Goal: Task Accomplishment & Management: Manage account settings

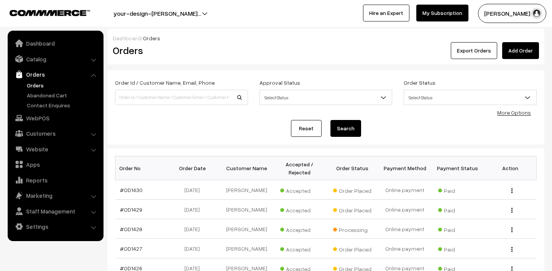
click at [35, 81] on link "Orders" at bounding box center [63, 85] width 76 height 8
click at [299, 209] on span "Awaiting" at bounding box center [299, 209] width 38 height 10
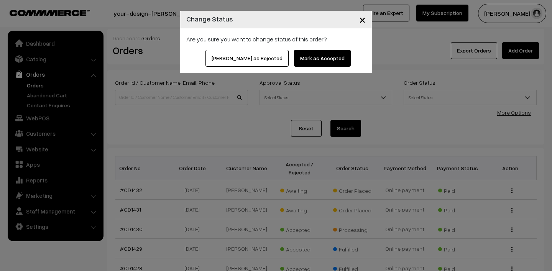
click at [300, 61] on button "Mark as Accepted" at bounding box center [322, 58] width 57 height 17
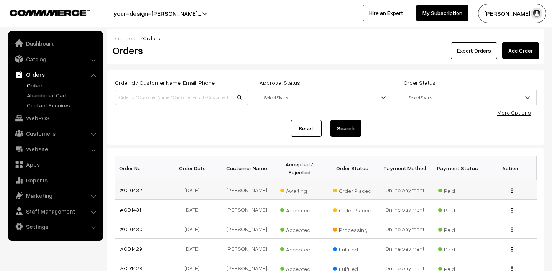
click at [296, 192] on span "Awaiting" at bounding box center [299, 190] width 38 height 10
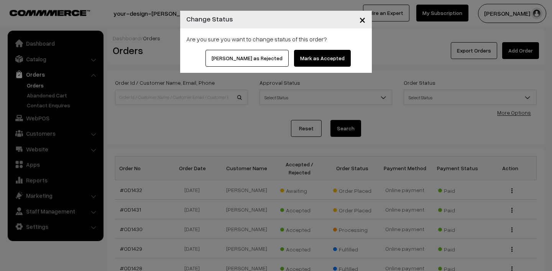
click at [309, 56] on button "Mark as Accepted" at bounding box center [322, 58] width 57 height 17
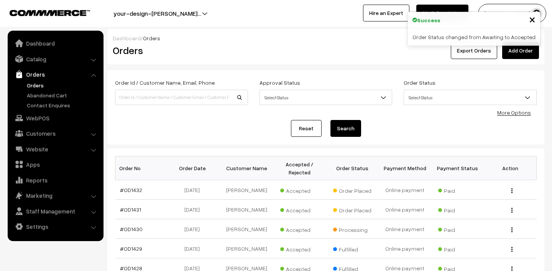
click at [533, 20] on span "×" at bounding box center [532, 19] width 7 height 14
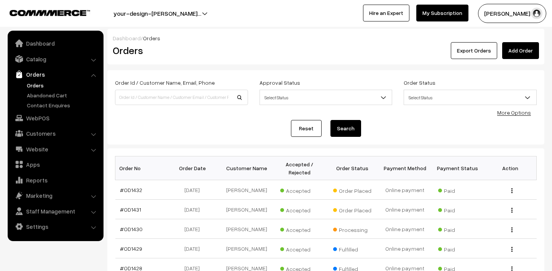
click at [519, 5] on button "Lokesh N.P" at bounding box center [512, 13] width 68 height 19
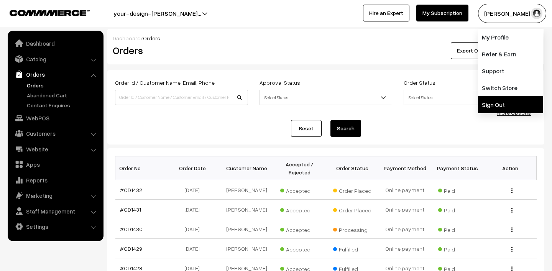
click at [491, 99] on link "Sign Out" at bounding box center [510, 104] width 65 height 17
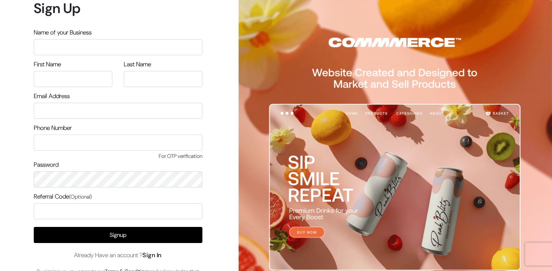
click at [150, 256] on link "Sign In" at bounding box center [152, 255] width 19 height 8
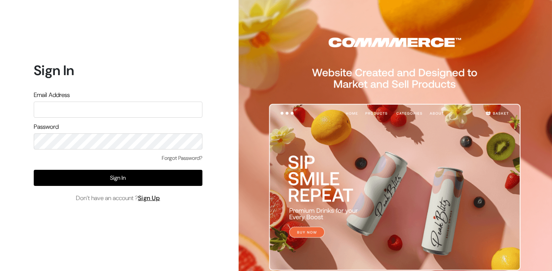
click at [105, 112] on input "text" at bounding box center [118, 110] width 169 height 16
type input "mk@yourdesignstore.in"
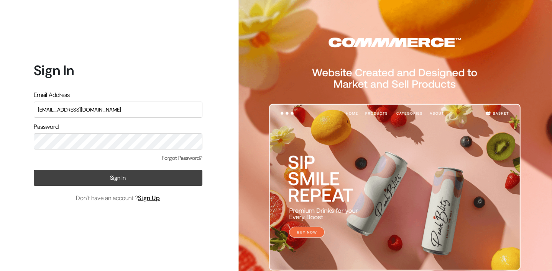
click at [105, 183] on button "Sign In" at bounding box center [118, 178] width 169 height 16
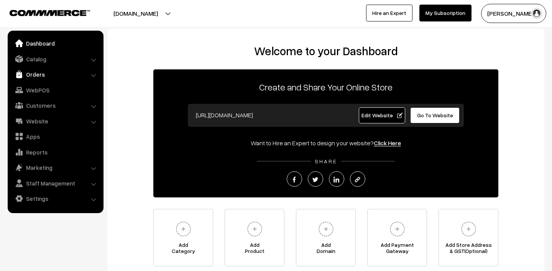
click at [42, 73] on link "Orders" at bounding box center [55, 74] width 91 height 14
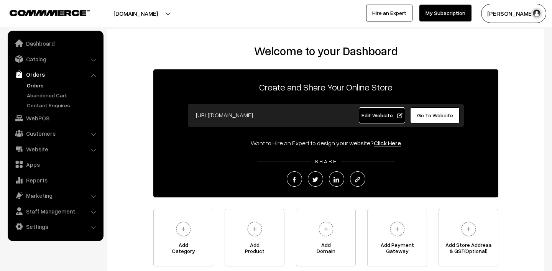
click at [45, 84] on link "Orders" at bounding box center [63, 85] width 76 height 8
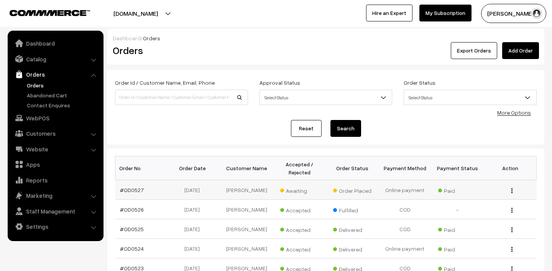
click at [298, 192] on span "Awaiting" at bounding box center [299, 190] width 38 height 10
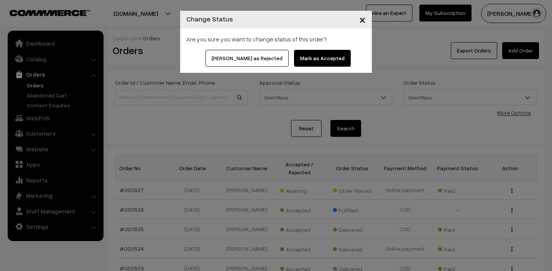
click at [298, 59] on button "Mark as Accepted" at bounding box center [322, 58] width 57 height 17
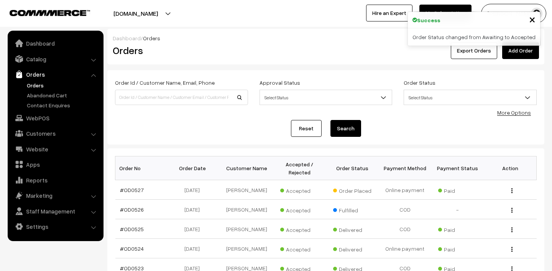
click at [46, 84] on link "Orders" at bounding box center [63, 85] width 76 height 8
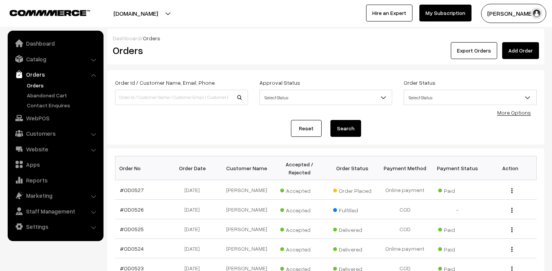
click at [35, 83] on link "Orders" at bounding box center [63, 85] width 76 height 8
click at [132, 192] on link "#OD0527" at bounding box center [132, 190] width 24 height 7
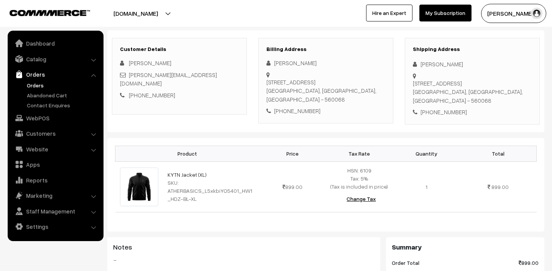
scroll to position [125, 0]
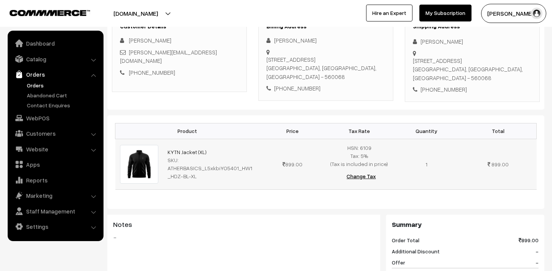
drag, startPoint x: 162, startPoint y: 170, endPoint x: 237, endPoint y: 170, distance: 75.2
click at [237, 170] on tr "KYTN Jacket (XL) SKU: ATHERBASICS_L5xkbiYO5401_HW1_HDZ-BL-XL 899.00" at bounding box center [325, 164] width 421 height 51
copy tr "KYTN Jacket (XL)"
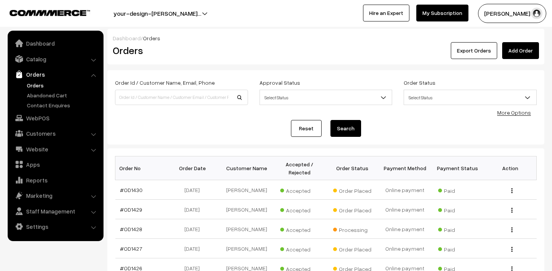
click at [32, 88] on link "Orders" at bounding box center [63, 85] width 76 height 8
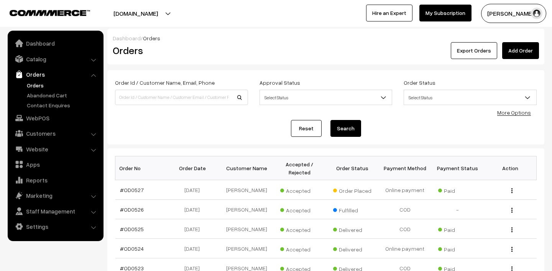
click at [509, 13] on button "Madhu K" at bounding box center [513, 13] width 65 height 19
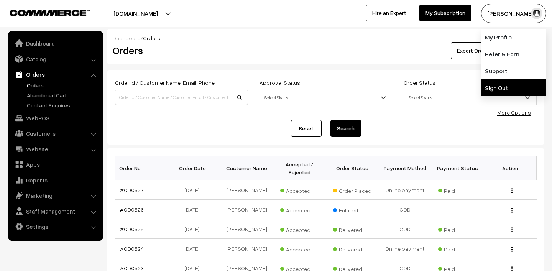
click at [486, 87] on link "Sign Out" at bounding box center [513, 87] width 65 height 17
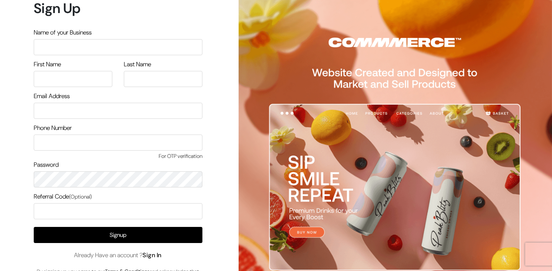
click at [156, 255] on link "Sign In" at bounding box center [152, 255] width 19 height 8
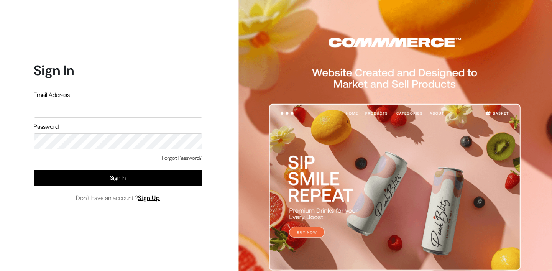
click at [152, 110] on input "text" at bounding box center [118, 110] width 169 height 16
type input "lokesh@yourdesignstore.in"
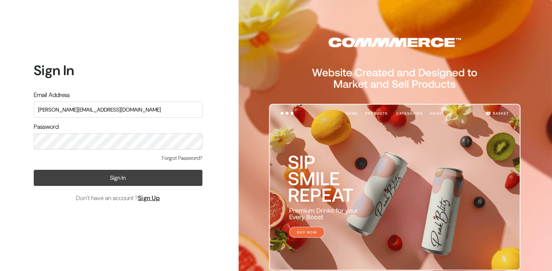
click at [107, 178] on button "Sign In" at bounding box center [118, 178] width 169 height 16
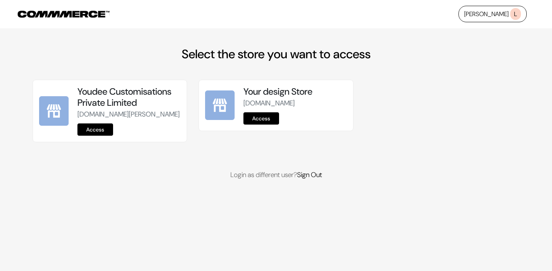
click at [99, 136] on link "Access" at bounding box center [95, 129] width 36 height 12
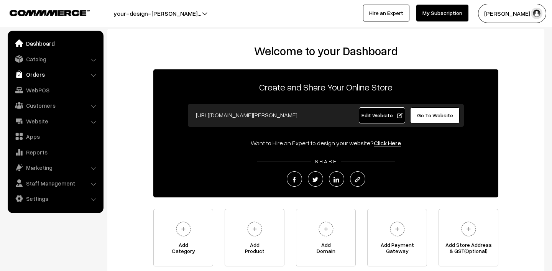
click at [32, 71] on link "Orders" at bounding box center [55, 74] width 91 height 14
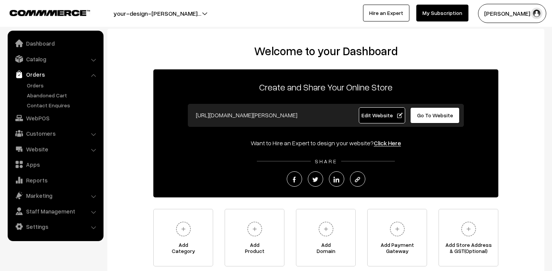
click at [43, 81] on link "Orders" at bounding box center [55, 74] width 91 height 14
click at [41, 86] on link "Orders" at bounding box center [63, 85] width 76 height 8
